Goal: Task Accomplishment & Management: Complete application form

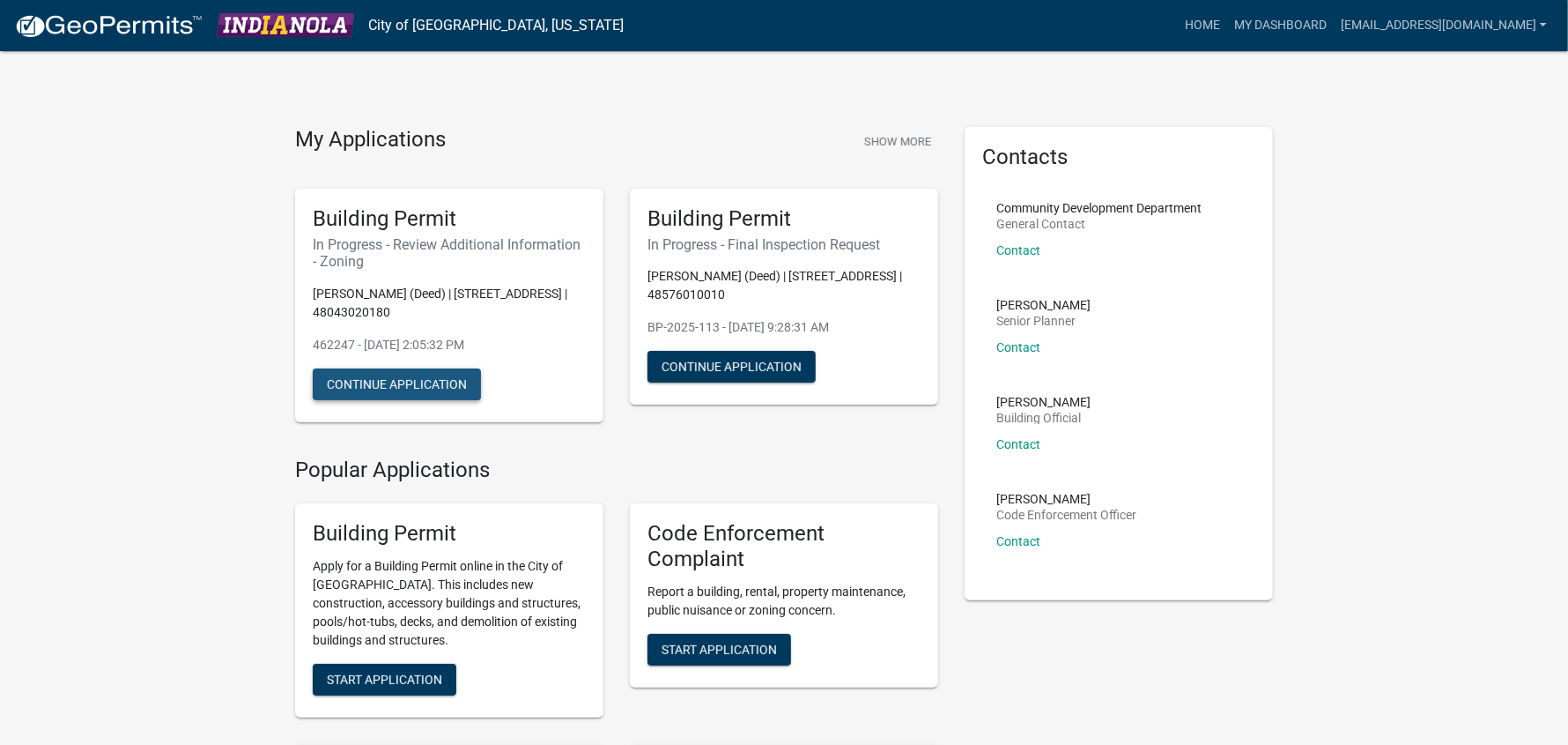
click at [385, 390] on button "Continue Application" at bounding box center [397, 383] width 169 height 31
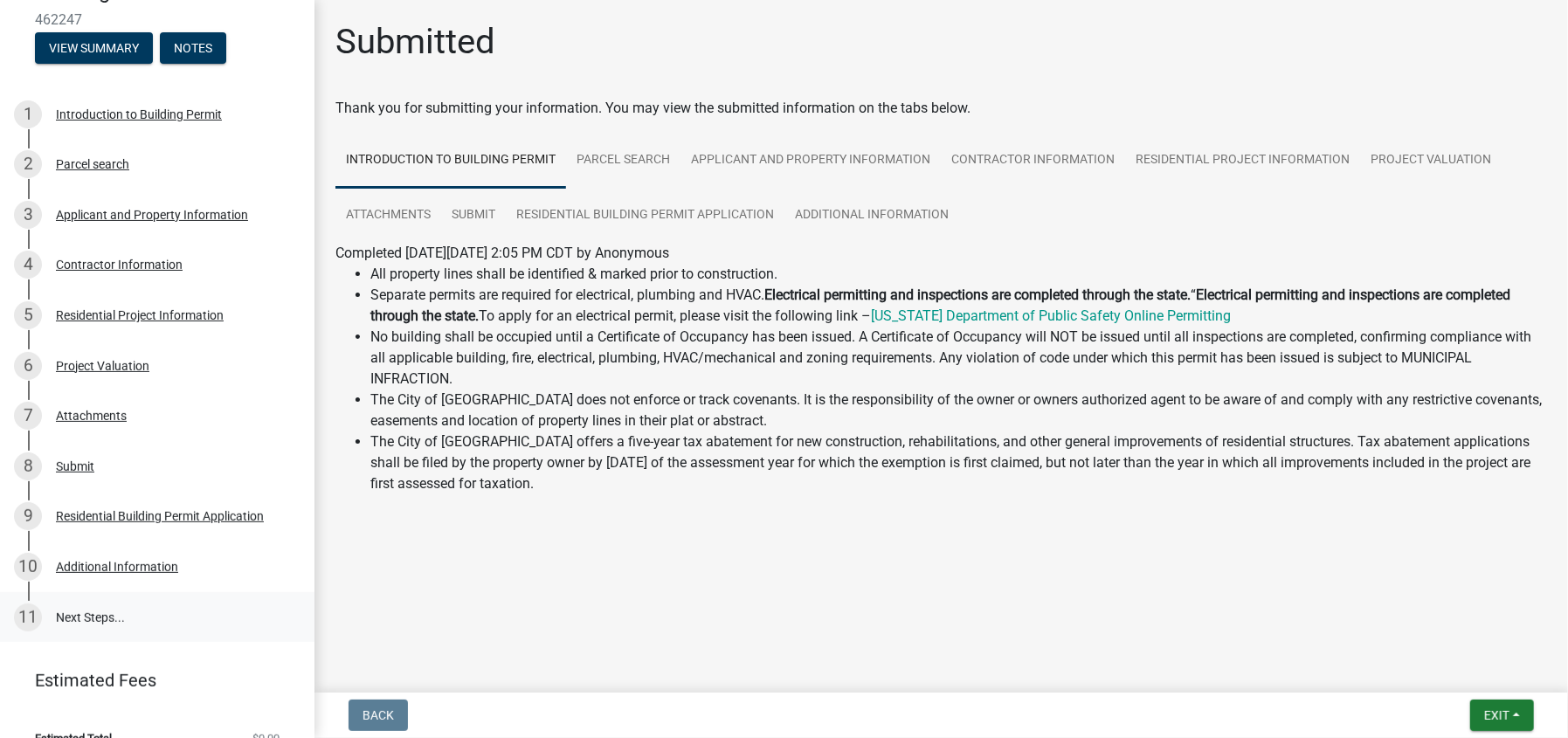
scroll to position [213, 0]
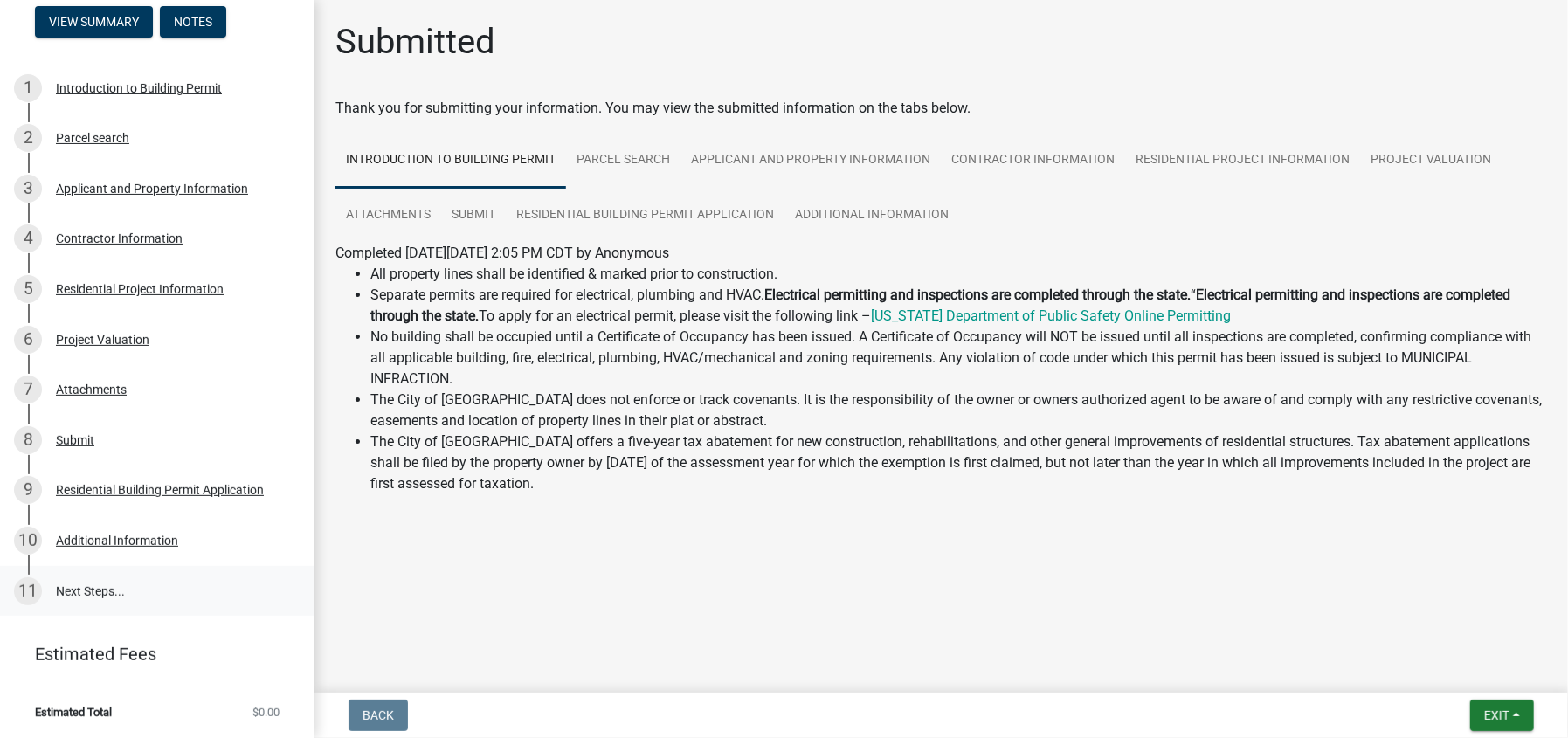
click at [98, 585] on link "11 Next Steps..." at bounding box center [157, 590] width 315 height 51
click at [139, 538] on div "Additional Information" at bounding box center [117, 541] width 122 height 12
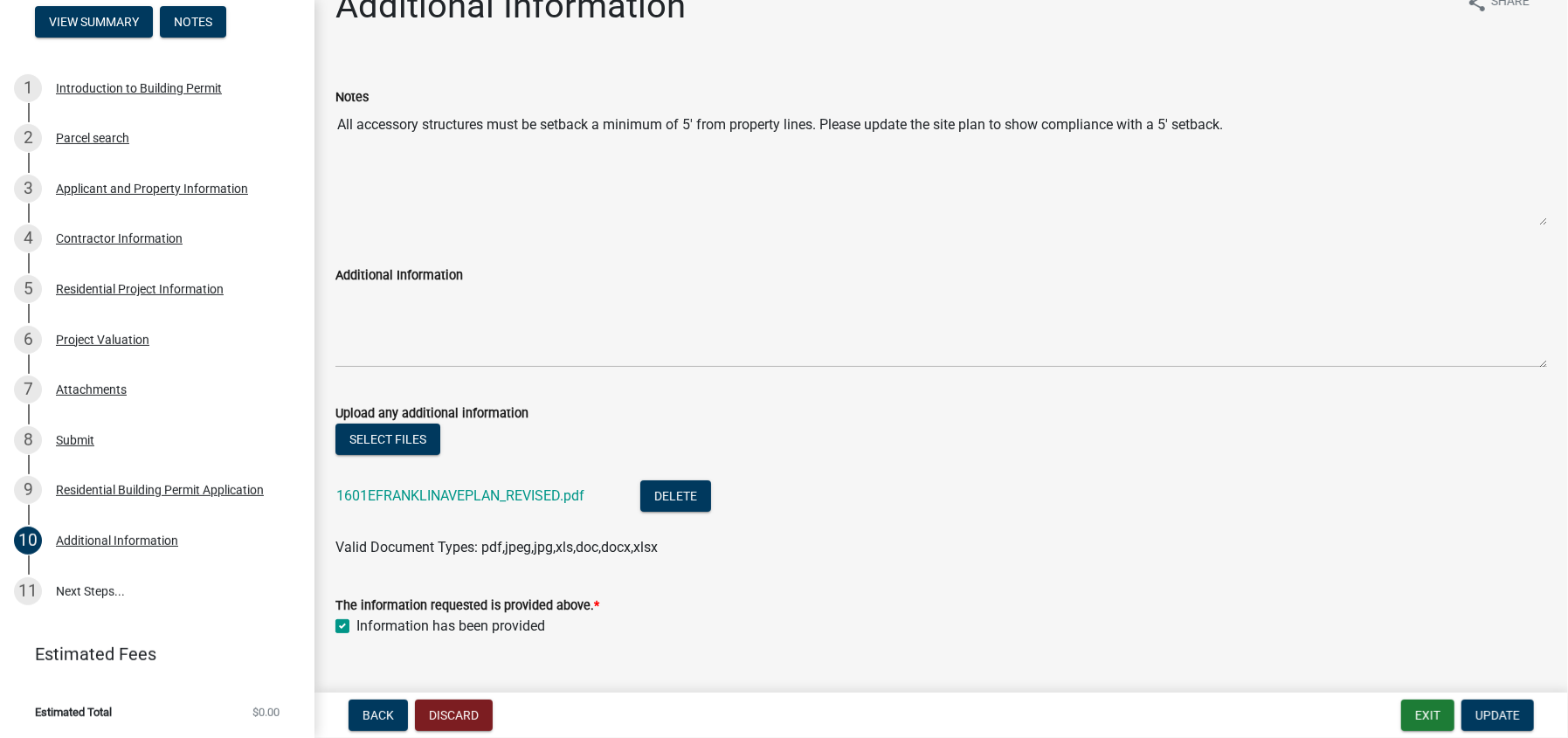
scroll to position [70, 0]
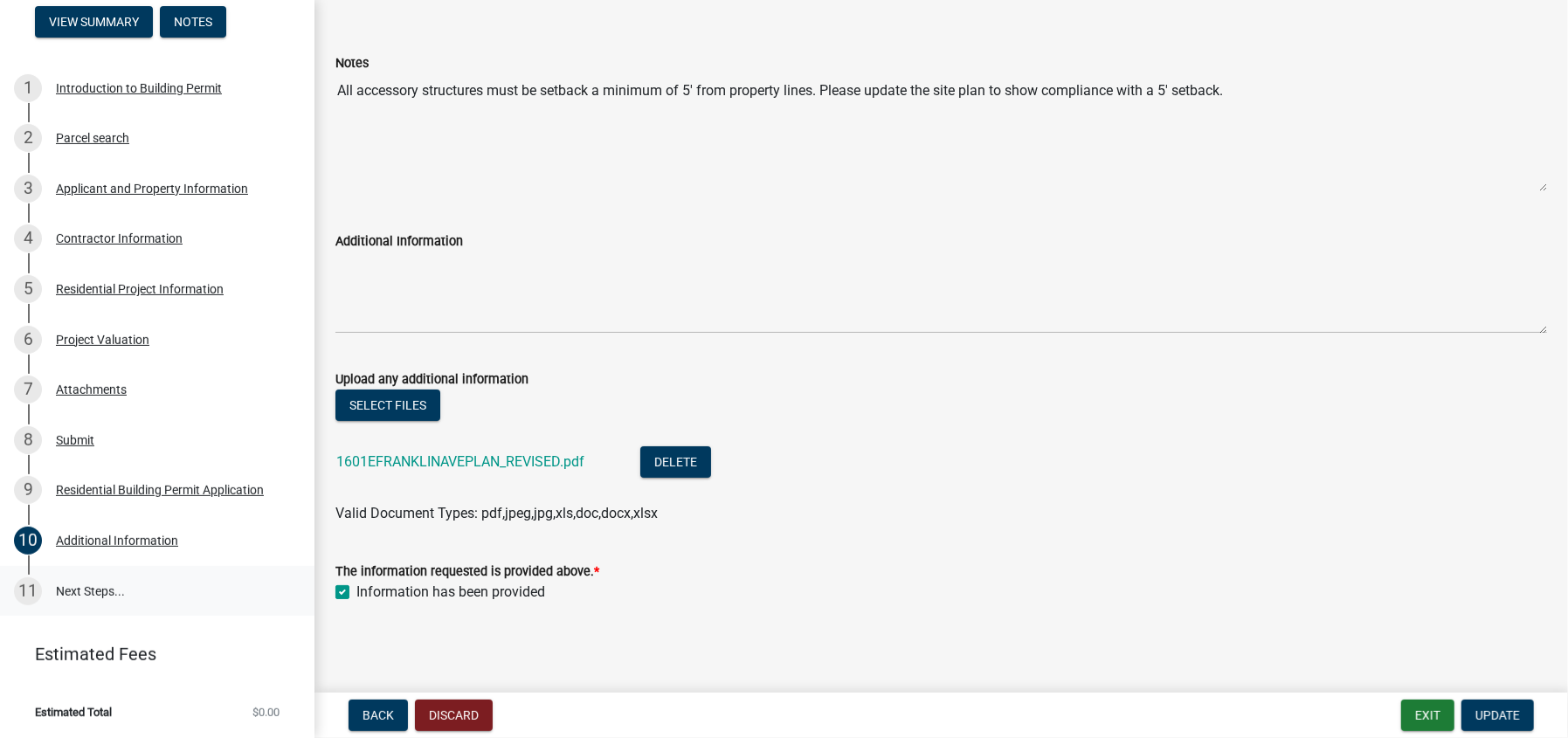
click at [72, 590] on link "11 Next Steps..." at bounding box center [157, 590] width 315 height 51
click at [96, 18] on button "View Summary" at bounding box center [93, 21] width 118 height 31
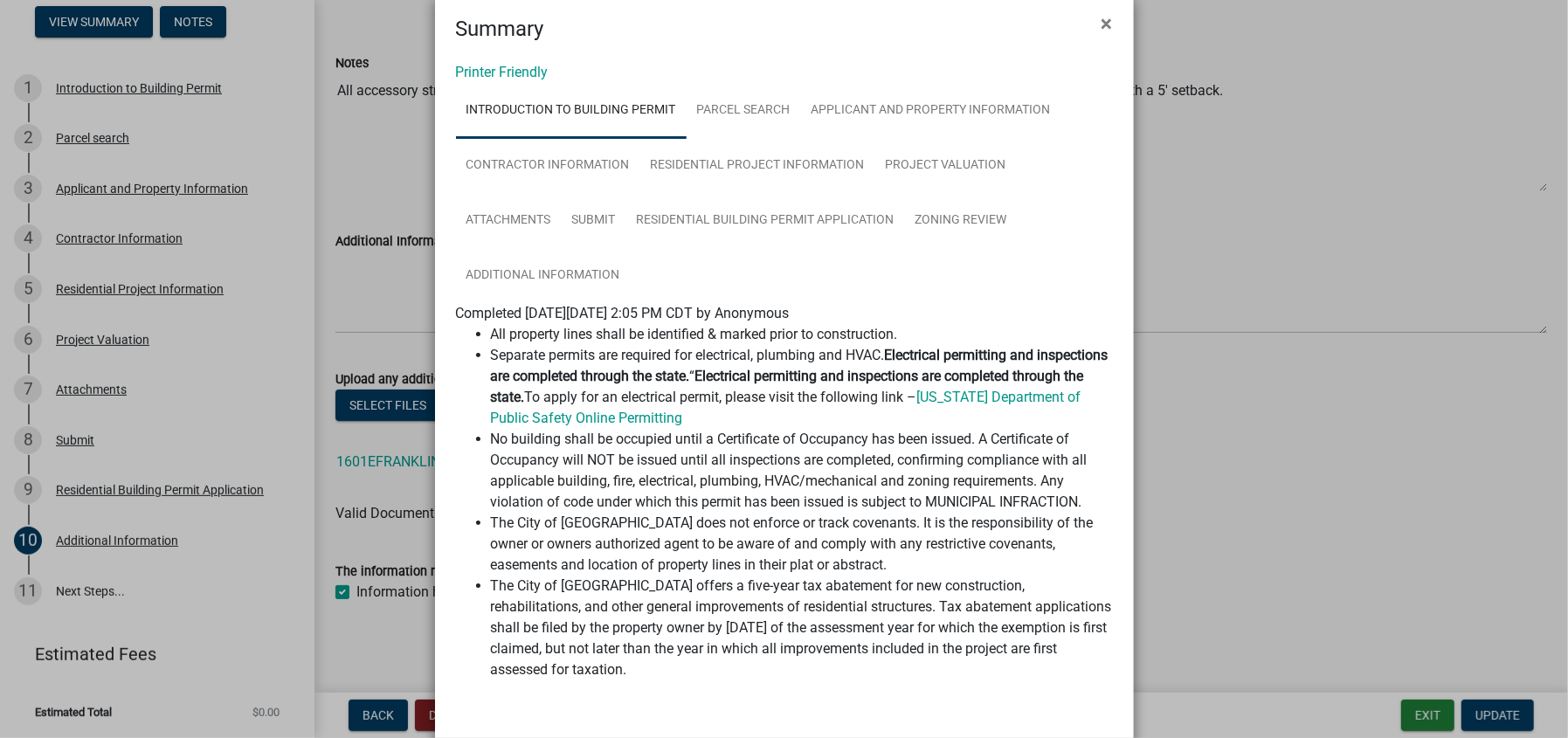
scroll to position [0, 0]
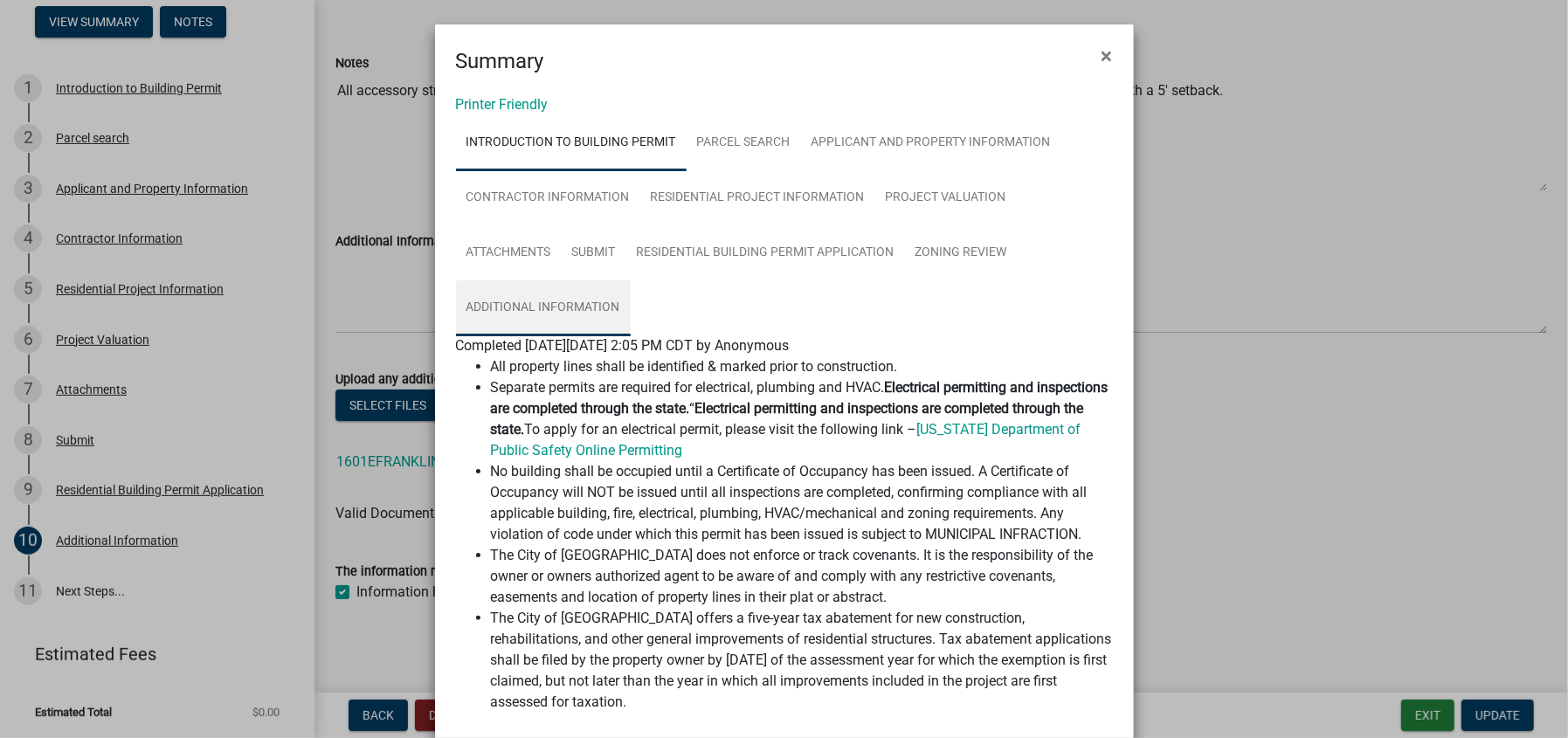
click at [500, 302] on link "Additional Information" at bounding box center [543, 308] width 174 height 56
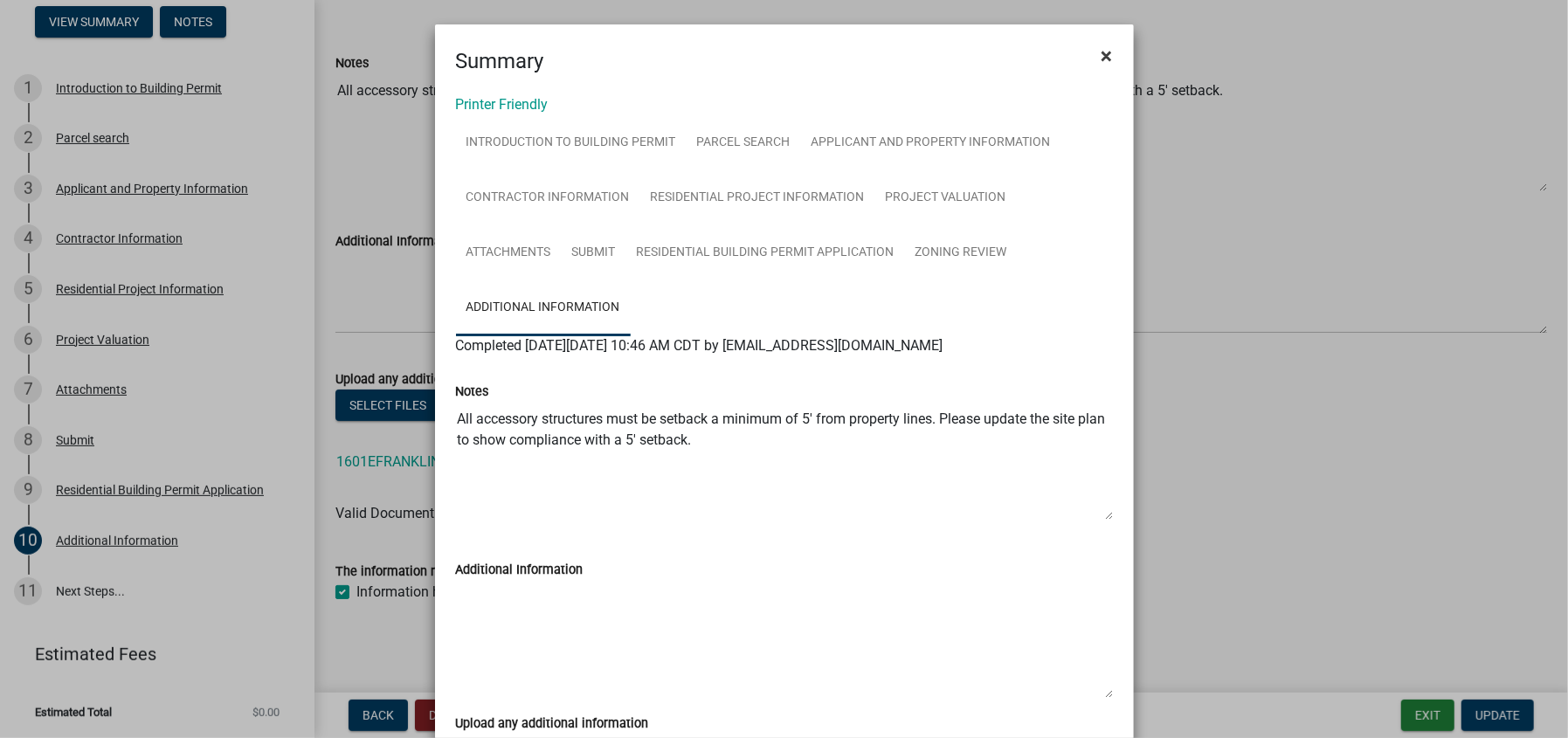
click at [1101, 58] on span "×" at bounding box center [1106, 55] width 12 height 24
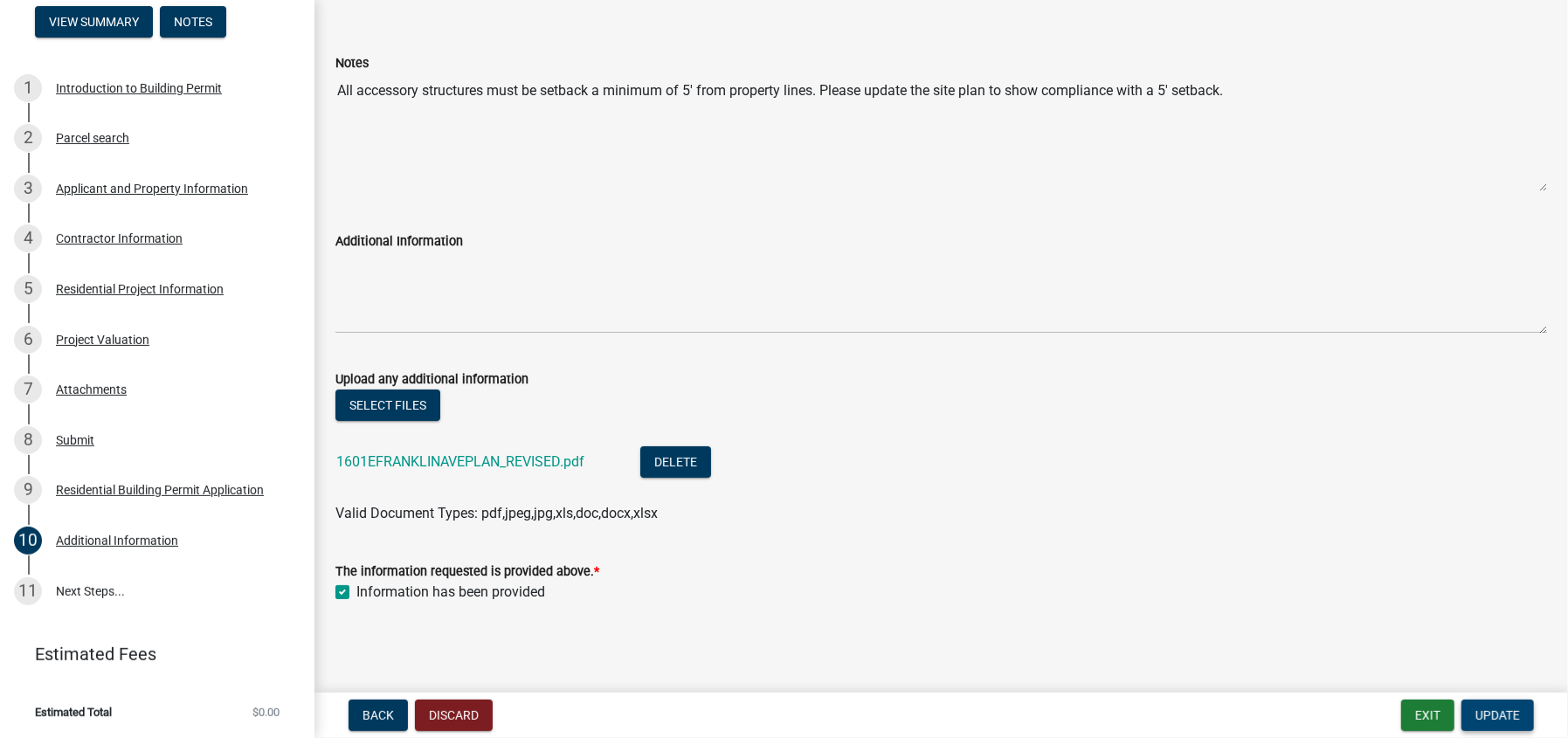
click at [1494, 717] on span "Update" at bounding box center [1498, 715] width 44 height 14
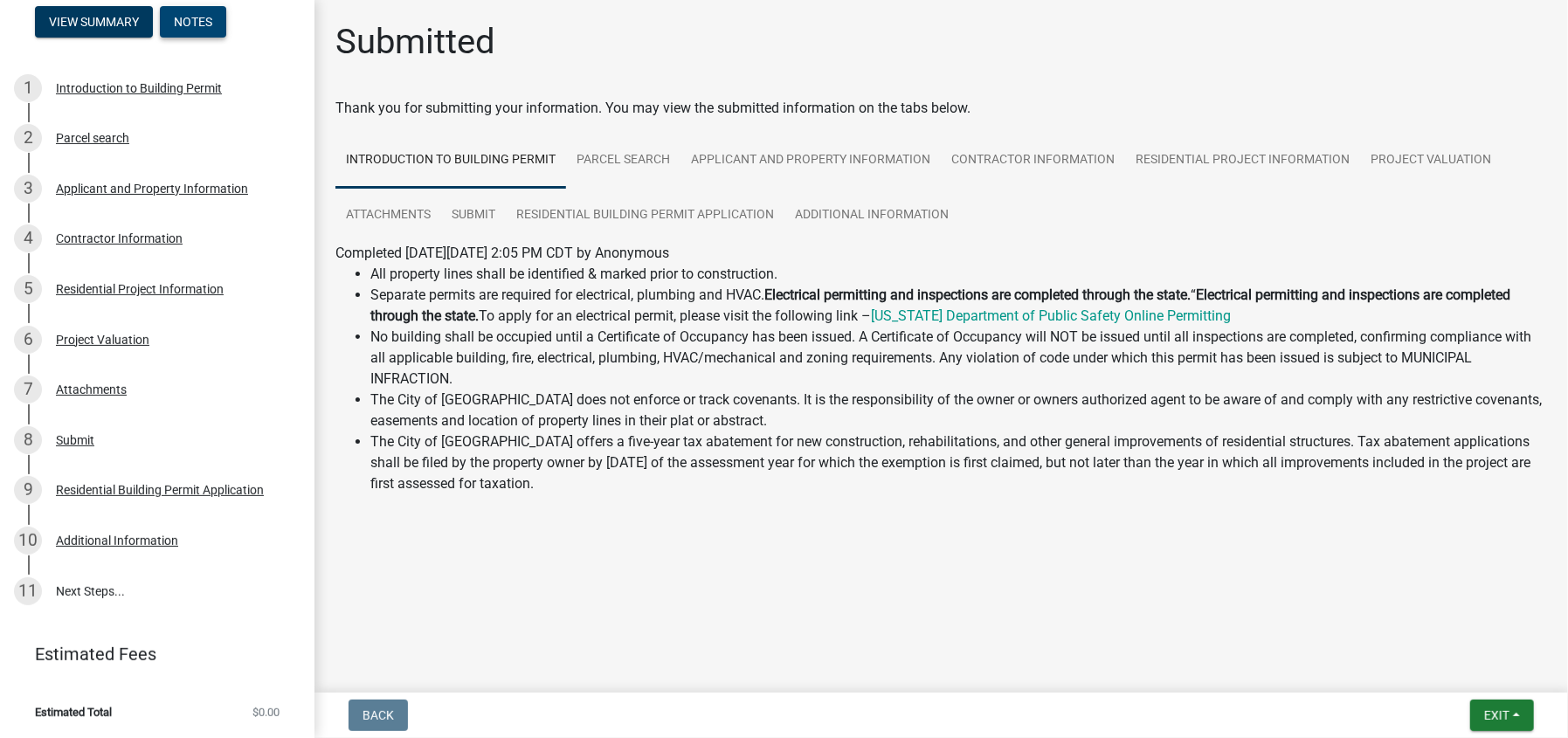
click at [198, 24] on button "Notes" at bounding box center [193, 21] width 67 height 31
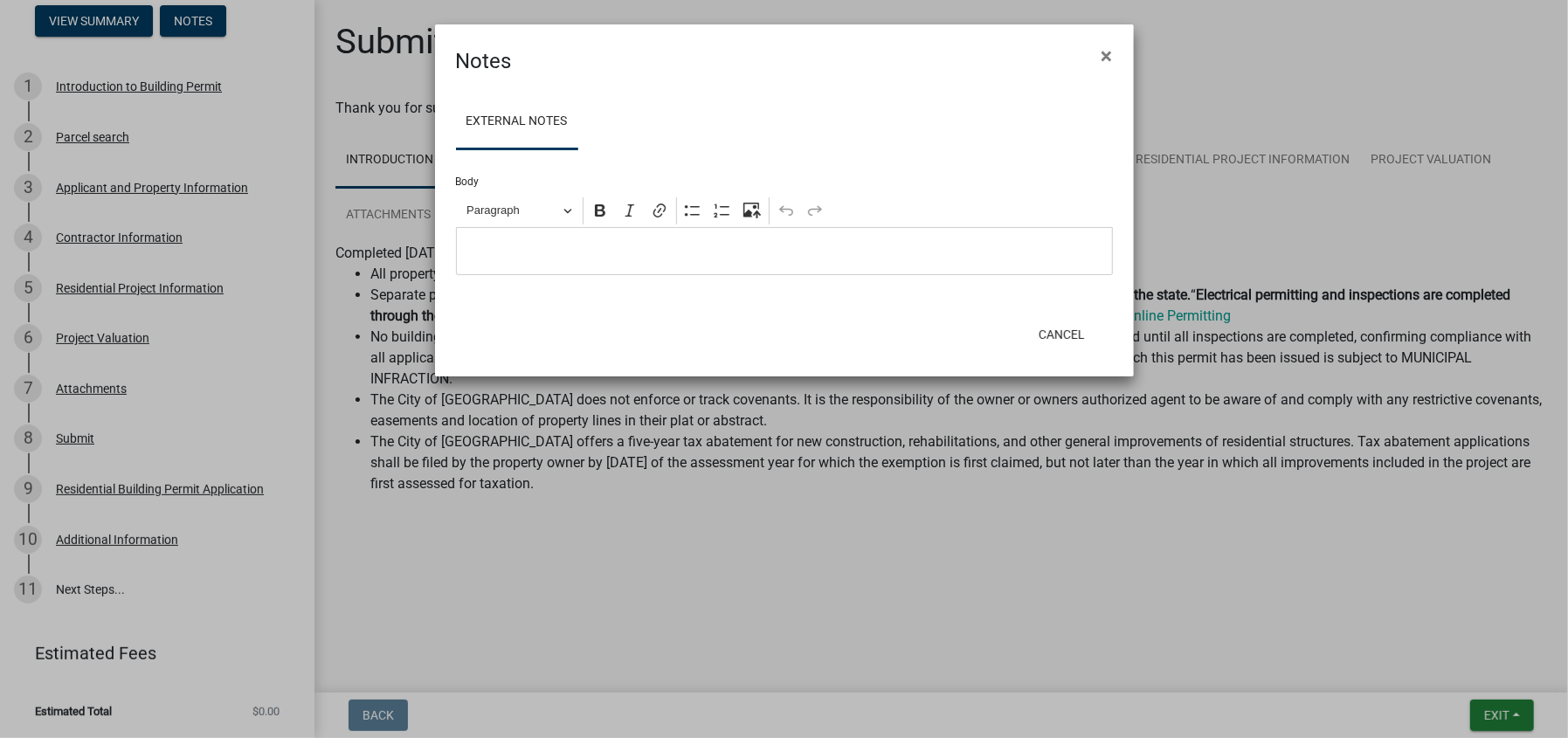
scroll to position [112, 0]
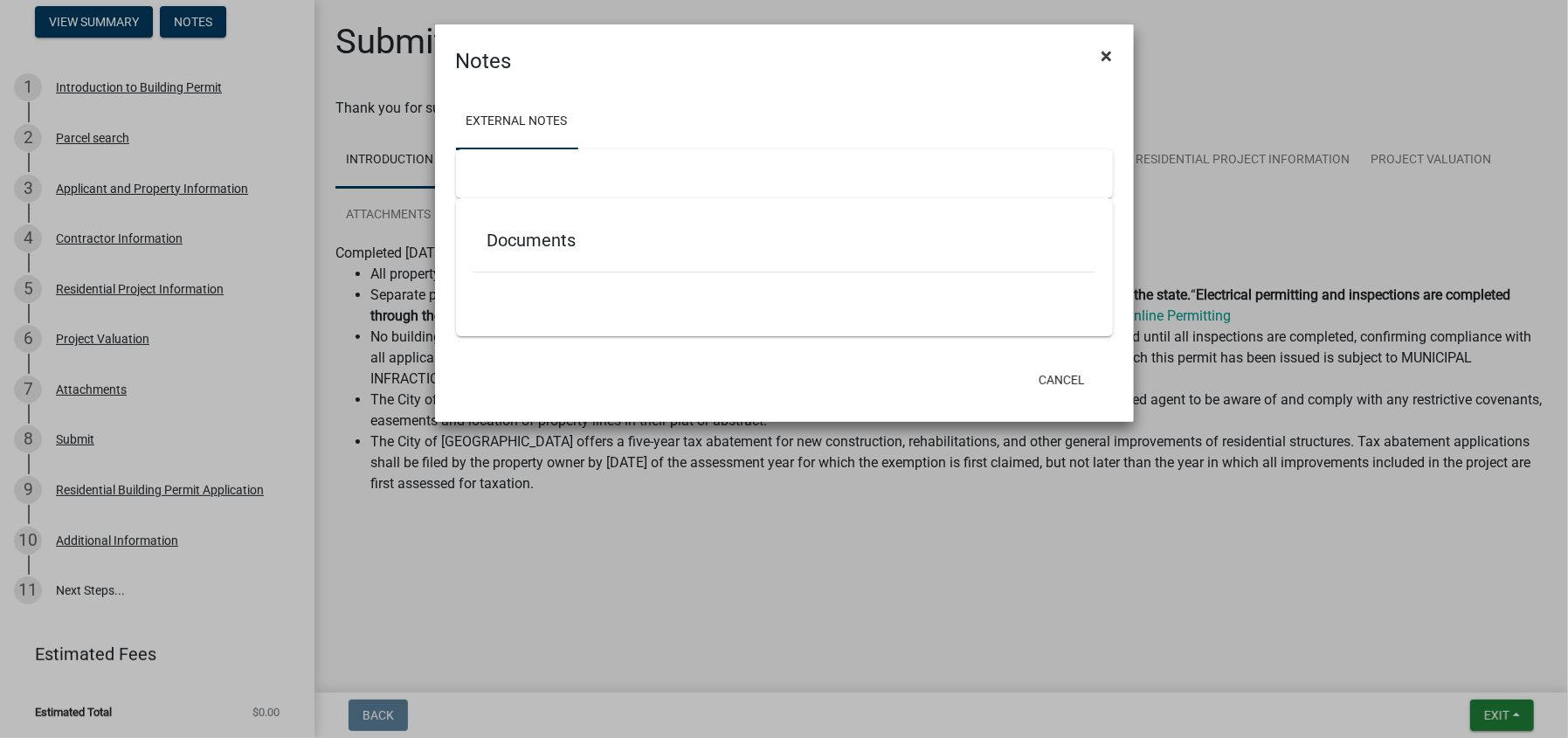
click at [1099, 56] on button "×" at bounding box center [1107, 55] width 39 height 49
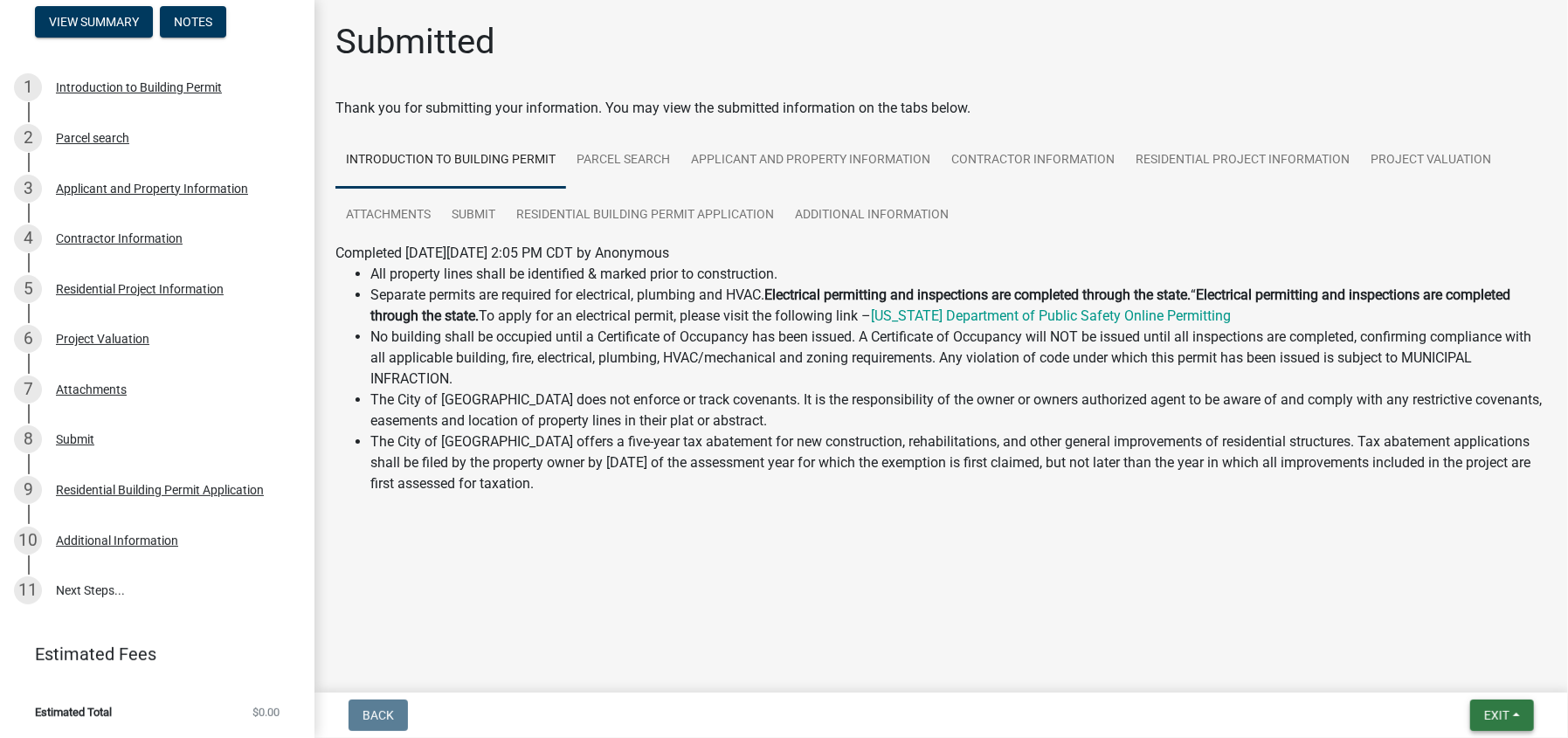
click at [1480, 707] on button "Exit" at bounding box center [1502, 715] width 64 height 31
click at [1438, 667] on button "Save & Exit" at bounding box center [1463, 670] width 140 height 42
